Goal: Task Accomplishment & Management: Use online tool/utility

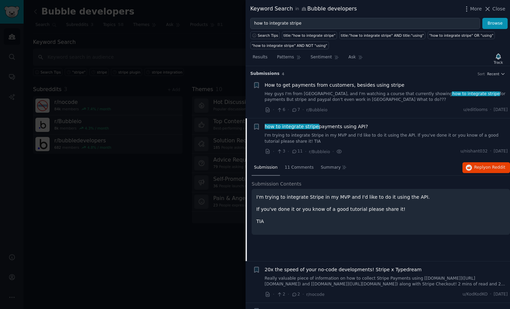
scroll to position [34, 0]
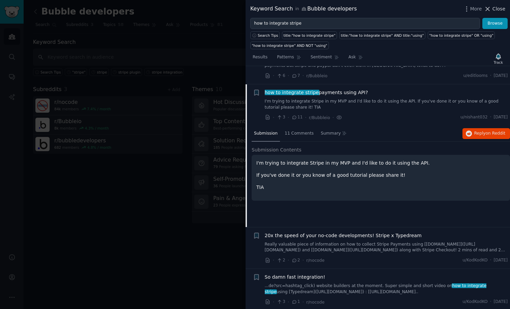
click at [495, 11] on span "Close" at bounding box center [499, 8] width 13 height 7
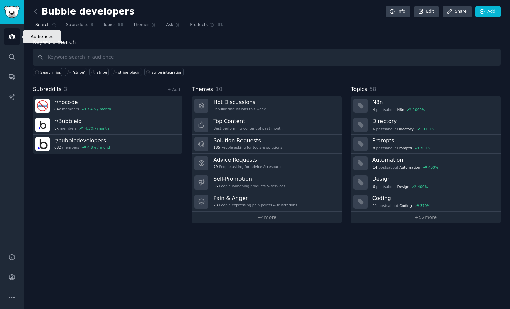
click at [11, 37] on icon "Sidebar" at bounding box center [11, 36] width 7 height 7
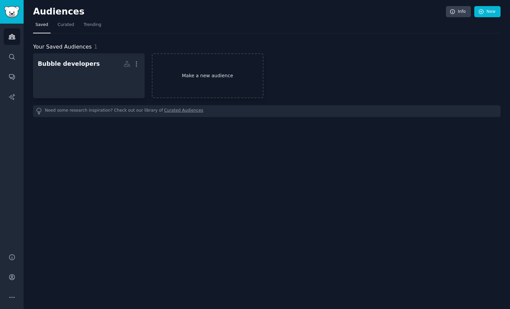
click at [211, 81] on link "Make a new audience" at bounding box center [208, 75] width 112 height 45
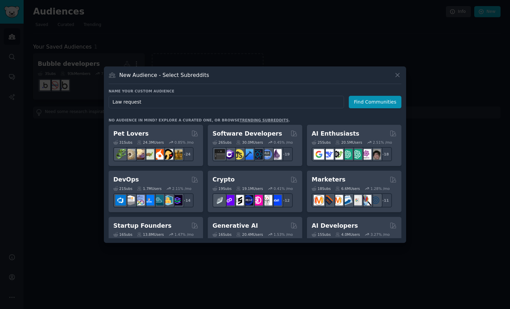
type input "Law requests"
click at [376, 102] on button "Find Communities" at bounding box center [375, 102] width 53 height 12
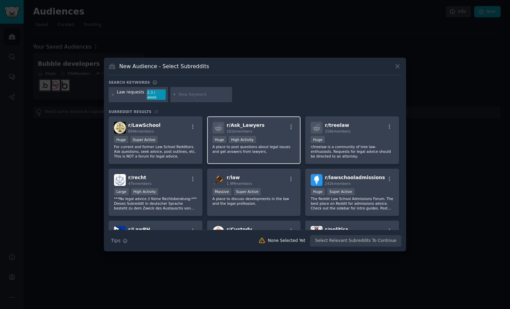
click at [222, 154] on div "r/ Ask_Lawyers 101k members >= 80th percentile for submissions / day Huge High …" at bounding box center [254, 140] width 94 height 48
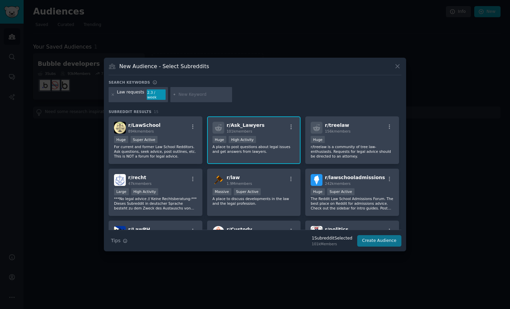
click at [370, 236] on button "Create Audience" at bounding box center [379, 240] width 45 height 11
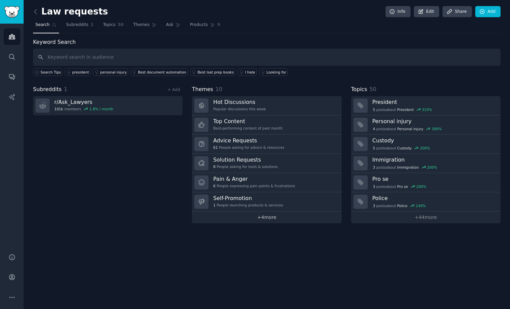
click at [238, 216] on link "+ 4 more" at bounding box center [266, 218] width 149 height 12
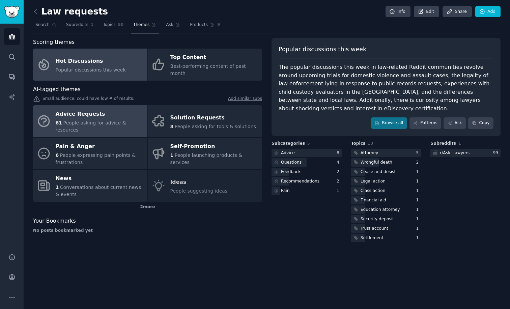
click at [99, 120] on span "People asking for advice & resources" at bounding box center [91, 126] width 71 height 12
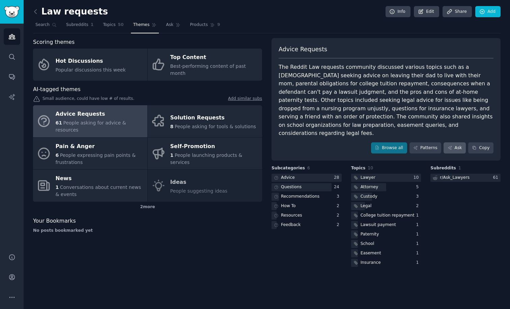
click at [452, 145] on icon at bounding box center [450, 147] width 5 height 5
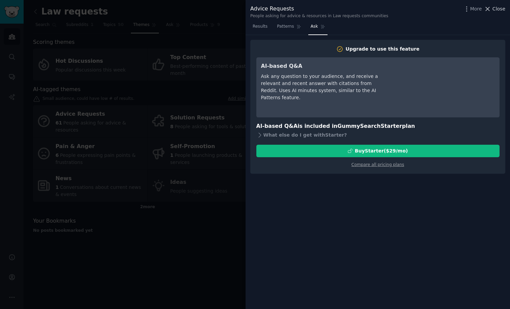
click at [499, 10] on span "Close" at bounding box center [499, 8] width 13 height 7
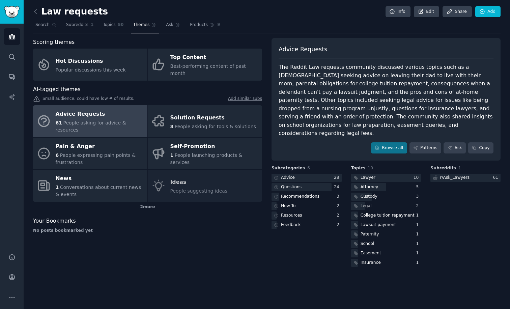
click at [32, 11] on div "Law requests Info Edit Share Add Search Subreddits 1 Topics 50 Themes Ask Produ…" at bounding box center [267, 154] width 487 height 309
click at [34, 11] on icon at bounding box center [35, 11] width 7 height 7
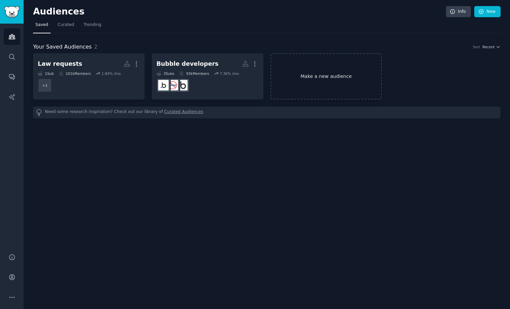
click at [320, 64] on link "Make a new audience" at bounding box center [327, 76] width 112 height 46
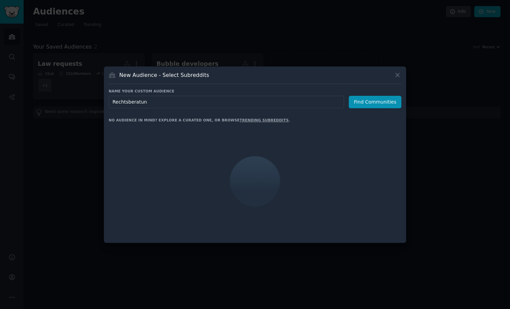
type input "Rechtsberatung"
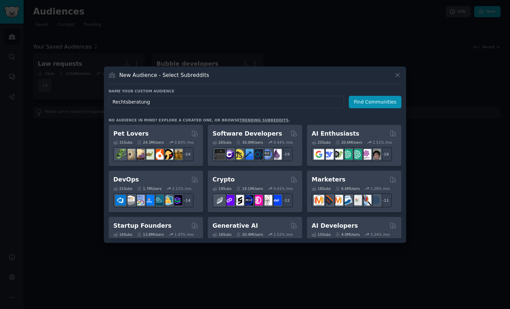
click at [376, 102] on button "Find Communities" at bounding box center [375, 102] width 53 height 12
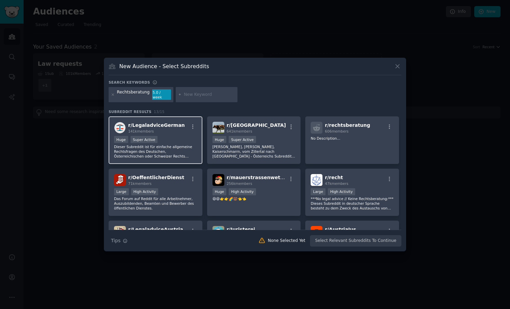
click at [184, 138] on div "Huge Super Active" at bounding box center [155, 140] width 83 height 8
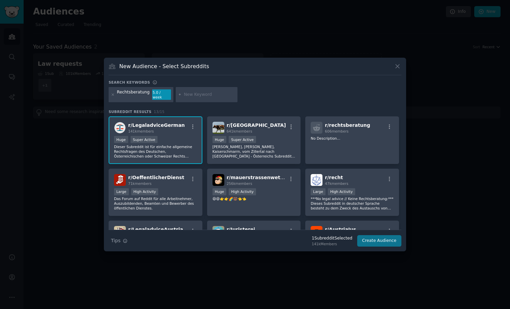
click at [387, 240] on button "Create Audience" at bounding box center [379, 240] width 45 height 11
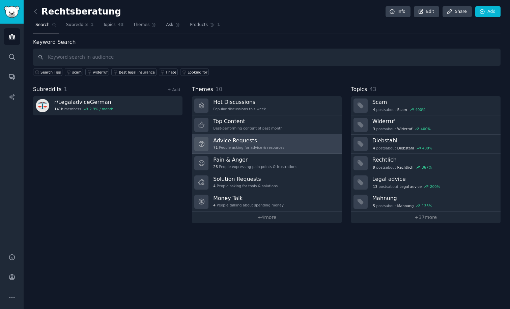
click at [231, 144] on div "Advice Requests 71 People asking for advice & resources" at bounding box center [248, 144] width 71 height 14
